Goal: Task Accomplishment & Management: Manage account settings

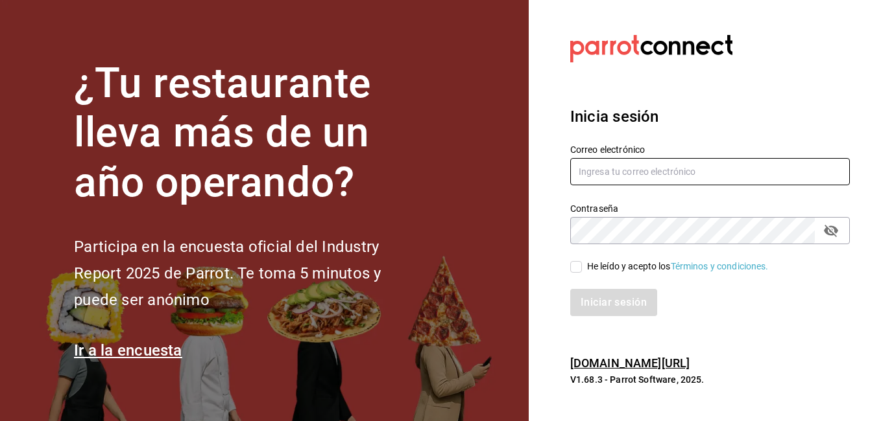
type input "sergio.villalobos@costeno.com"
click at [576, 268] on input "He leído y acepto los Términos y condiciones." at bounding box center [576, 267] width 12 height 12
checkbox input "true"
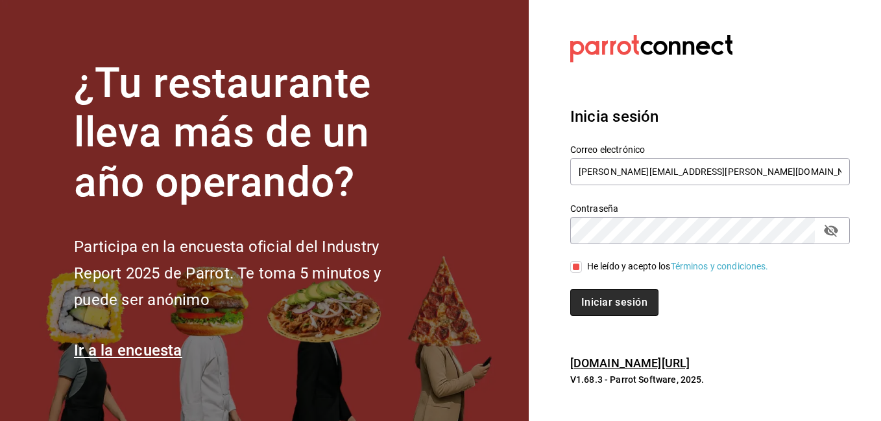
click at [598, 305] on button "Iniciar sesión" at bounding box center [614, 302] width 88 height 27
